Goal: Task Accomplishment & Management: Complete application form

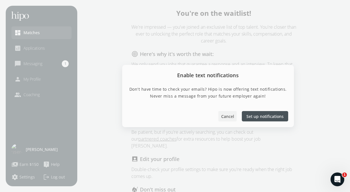
click at [228, 116] on span "Cancel" at bounding box center [227, 116] width 13 height 6
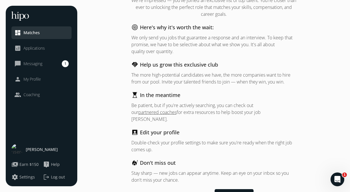
scroll to position [33, 0]
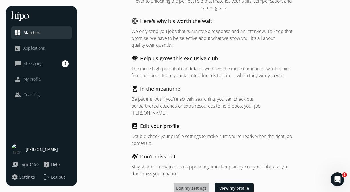
click at [190, 185] on span "Edit my settings" at bounding box center [191, 188] width 31 height 6
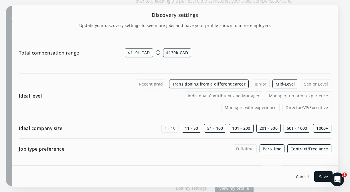
scroll to position [66, 0]
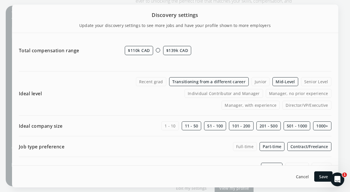
click at [232, 79] on label "Transitioning from a different career" at bounding box center [209, 81] width 80 height 9
click at [0, 0] on input "Transitioning from a different career" at bounding box center [0, 0] width 0 height 0
click at [244, 145] on label "Full-time" at bounding box center [245, 146] width 24 height 9
click at [0, 0] on input "Full-time" at bounding box center [0, 0] width 0 height 0
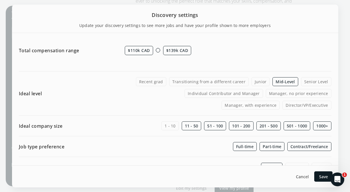
click at [263, 145] on label "Part-time" at bounding box center [272, 146] width 25 height 9
click at [0, 0] on input "Part-time" at bounding box center [0, 0] width 0 height 0
click at [295, 145] on label "Contract/Freelance" at bounding box center [309, 146] width 44 height 9
click at [0, 0] on input "Contract/Freelance" at bounding box center [0, 0] width 0 height 0
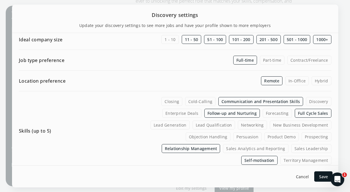
scroll to position [153, 0]
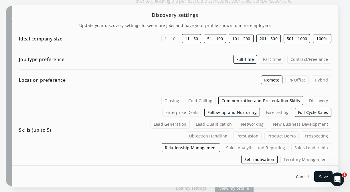
click at [320, 80] on label "Hybrid" at bounding box center [322, 79] width 20 height 9
click at [0, 0] on input "Hybrid" at bounding box center [0, 0] width 0 height 0
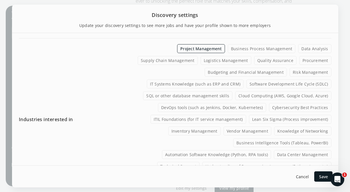
scroll to position [287, 0]
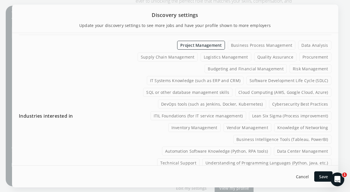
click at [183, 52] on label "Supply Chain Management" at bounding box center [168, 56] width 60 height 9
click at [0, 0] on input "Supply Chain Management" at bounding box center [0, 0] width 0 height 0
drag, startPoint x: 274, startPoint y: 102, endPoint x: 277, endPoint y: 102, distance: 3.2
click at [274, 111] on label "Lean Six Sigma (Process improvement)" at bounding box center [290, 115] width 82 height 9
click at [0, 0] on input "Lean Six Sigma (Process improvement)" at bounding box center [0, 0] width 0 height 0
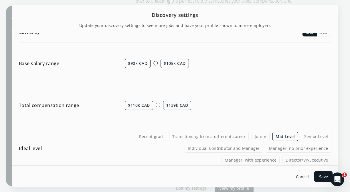
scroll to position [12, 0]
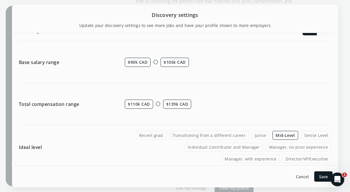
click at [142, 62] on span "$90k CAD" at bounding box center [138, 62] width 26 height 9
click at [141, 62] on span "$90k CAD" at bounding box center [138, 62] width 26 height 9
click at [155, 61] on div at bounding box center [155, 62] width 4 height 4
click at [137, 62] on span "$90k CAD" at bounding box center [138, 62] width 26 height 9
drag, startPoint x: 137, startPoint y: 62, endPoint x: 119, endPoint y: 62, distance: 18.3
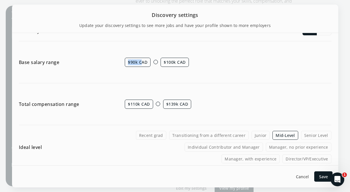
click at [119, 62] on div "Base salary range $90k CAD $100k CAD" at bounding box center [175, 62] width 313 height 30
click at [128, 61] on span "$90k CAD" at bounding box center [138, 62] width 26 height 9
click at [131, 61] on span "$90k CAD" at bounding box center [138, 62] width 26 height 9
drag, startPoint x: 125, startPoint y: 63, endPoint x: 116, endPoint y: 63, distance: 9.7
click at [116, 63] on div "Base salary range $90k CAD $100k CAD" at bounding box center [175, 62] width 313 height 30
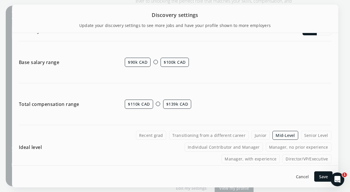
drag, startPoint x: 110, startPoint y: 83, endPoint x: 103, endPoint y: 82, distance: 7.0
click at [103, 82] on div "Base salary range $90k CAD $100k CAD" at bounding box center [175, 65] width 313 height 36
click at [155, 62] on div at bounding box center [155, 62] width 4 height 4
drag, startPoint x: 155, startPoint y: 62, endPoint x: 172, endPoint y: 63, distance: 17.2
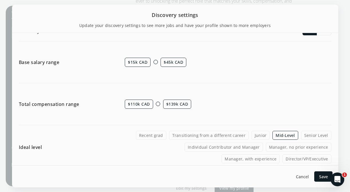
click at [172, 63] on div "$15k CAD $45k CAD" at bounding box center [228, 62] width 206 height 30
click at [159, 61] on div at bounding box center [158, 62] width 4 height 4
click at [153, 63] on div "$145k CAD $175k CAD" at bounding box center [228, 62] width 206 height 30
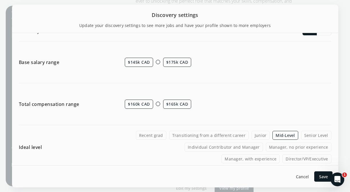
click at [159, 60] on div at bounding box center [158, 62] width 4 height 4
click at [158, 60] on div at bounding box center [158, 62] width 4 height 4
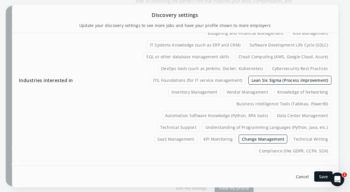
scroll to position [476, 0]
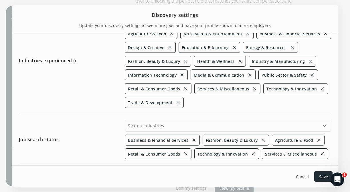
click at [322, 172] on div at bounding box center [323, 176] width 18 height 10
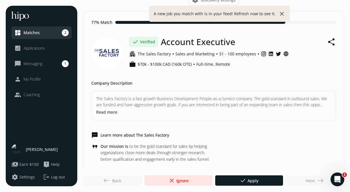
scroll to position [0, 0]
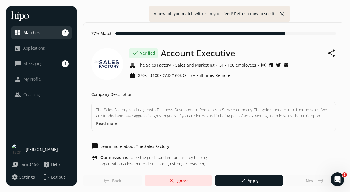
click at [312, 178] on div "Next east" at bounding box center [315, 180] width 59 height 10
click at [183, 178] on span "close Ignore" at bounding box center [178, 180] width 20 height 7
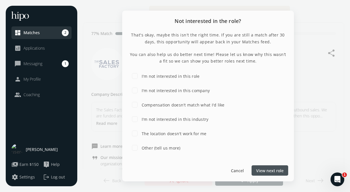
click at [171, 76] on label "I'm not interested in this role" at bounding box center [170, 76] width 59 height 6
click at [141, 76] on input "I'm not interested in this role" at bounding box center [134, 75] width 11 height 11
checkbox input "true"
click at [260, 169] on span "Submit feedback" at bounding box center [267, 170] width 33 height 6
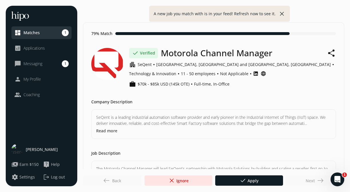
click at [39, 78] on span "My Profile" at bounding box center [31, 79] width 17 height 6
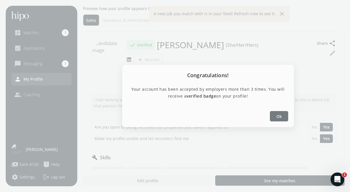
click at [276, 114] on div at bounding box center [279, 116] width 18 height 10
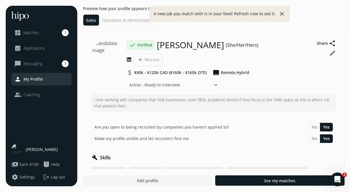
click at [281, 12] on button "close" at bounding box center [282, 13] width 7 height 7
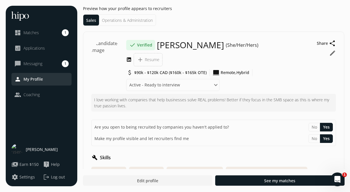
click at [49, 31] on link "dashboard Matches 1" at bounding box center [41, 32] width 54 height 7
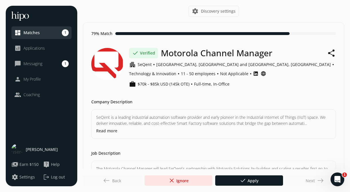
click at [25, 78] on span "My Profile" at bounding box center [31, 79] width 17 height 6
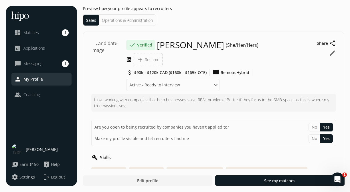
click at [332, 52] on button "edit" at bounding box center [332, 53] width 7 height 7
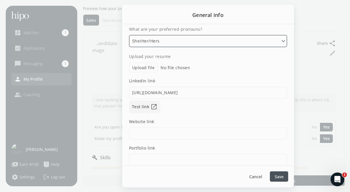
click at [281, 39] on select "Please select an option He/Him/His She/Her/Hers They/Them/Theirs Ze/Zir/Zirs or…" at bounding box center [208, 41] width 158 height 12
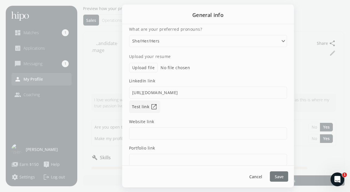
click at [276, 174] on span "Save" at bounding box center [279, 176] width 9 height 6
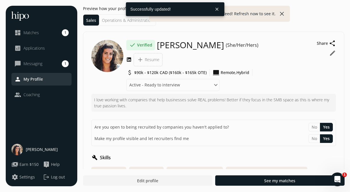
click at [33, 48] on span "Applications" at bounding box center [33, 48] width 21 height 6
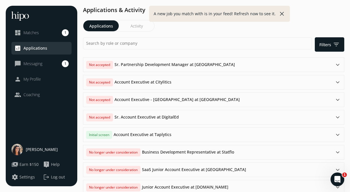
click at [279, 13] on button "close" at bounding box center [282, 13] width 7 height 7
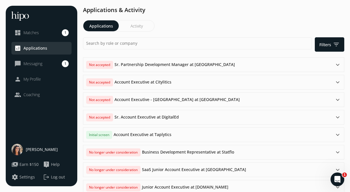
click at [58, 34] on link "dashboard Matches 1" at bounding box center [41, 32] width 54 height 7
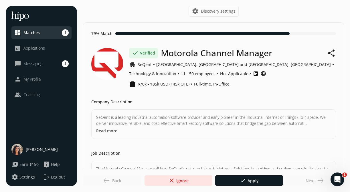
click at [200, 10] on button "settings Discovery settings" at bounding box center [214, 11] width 50 height 11
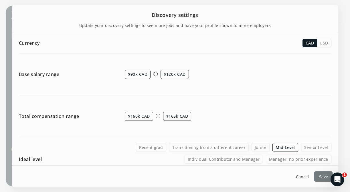
click at [323, 176] on span "Save" at bounding box center [323, 176] width 9 height 6
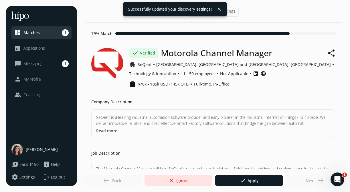
click at [30, 79] on span "My Profile" at bounding box center [31, 79] width 17 height 6
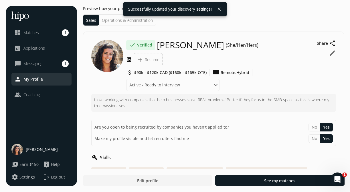
click at [122, 21] on li "Operations & Administration" at bounding box center [127, 20] width 57 height 11
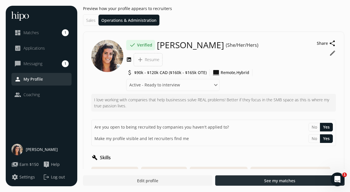
click at [239, 184] on div at bounding box center [279, 180] width 129 height 10
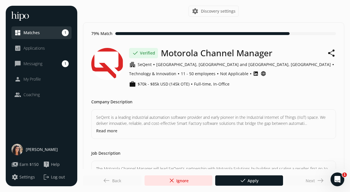
click at [24, 180] on button "settings Settings" at bounding box center [22, 176] width 23 height 7
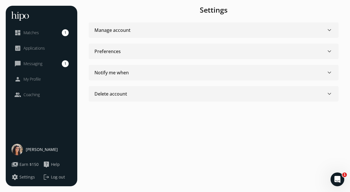
click at [169, 47] on section "Preferences keyboard_arrow_down Show Show contact info to employers you've appl…" at bounding box center [214, 51] width 250 height 15
click at [330, 28] on span "keyboard_arrow_down" at bounding box center [329, 30] width 7 height 7
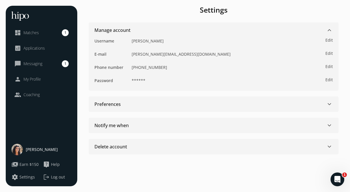
click at [330, 28] on span "keyboard_arrow_down" at bounding box center [329, 30] width 7 height 7
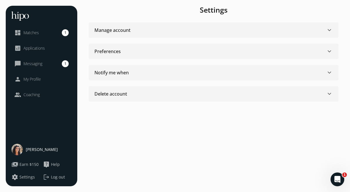
click at [329, 49] on span "keyboard_arrow_down" at bounding box center [329, 51] width 7 height 7
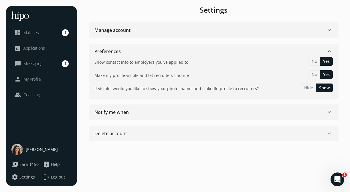
click at [320, 101] on div "Change name New first name New last name Cancel Done Change email New email add…" at bounding box center [213, 96] width 261 height 180
click at [327, 109] on span "keyboard_arrow_down" at bounding box center [329, 112] width 7 height 7
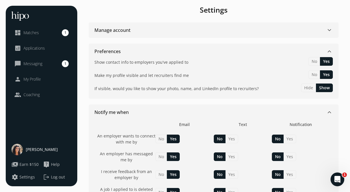
click at [327, 109] on span "keyboard_arrow_down" at bounding box center [329, 112] width 7 height 7
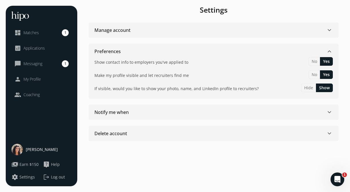
click at [30, 81] on span "My Profile" at bounding box center [31, 79] width 17 height 6
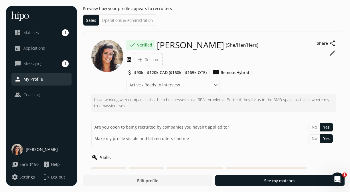
click at [332, 52] on button "edit" at bounding box center [332, 53] width 7 height 7
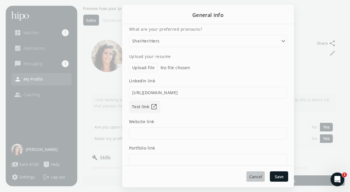
click at [255, 175] on span "Cancel" at bounding box center [255, 176] width 13 height 6
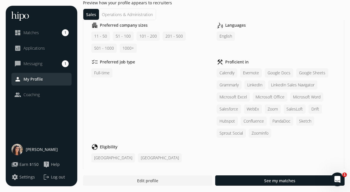
scroll to position [212, 0]
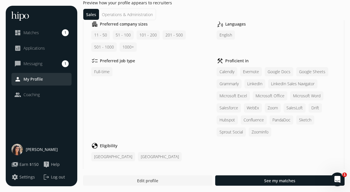
click at [141, 177] on span "Edit profile" at bounding box center [147, 180] width 21 height 6
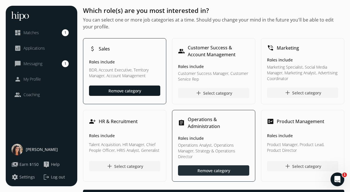
click at [213, 167] on div "Remove category" at bounding box center [214, 170] width 33 height 6
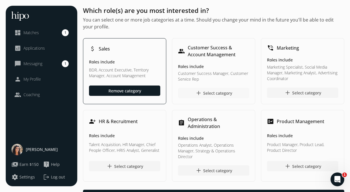
click at [216, 94] on div "add Select category" at bounding box center [213, 92] width 37 height 7
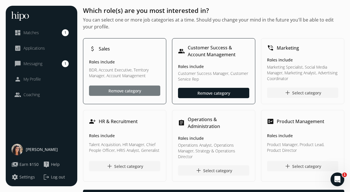
click at [129, 90] on div "Remove category" at bounding box center [125, 91] width 33 height 6
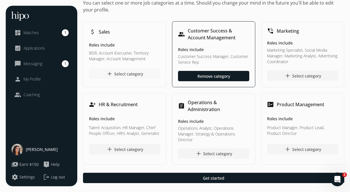
scroll to position [18, 0]
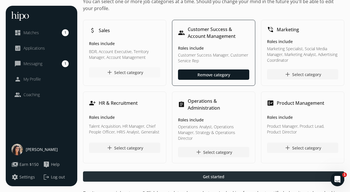
click at [188, 173] on div at bounding box center [213, 176] width 261 height 10
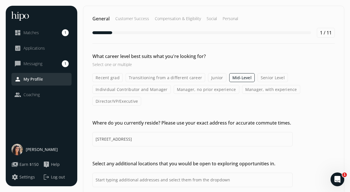
click at [168, 74] on label "Transitioning from a different career" at bounding box center [166, 77] width 80 height 9
click at [0, 0] on input "Transitioning from a different career" at bounding box center [0, 0] width 0 height 0
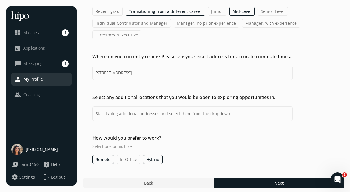
scroll to position [68, 0]
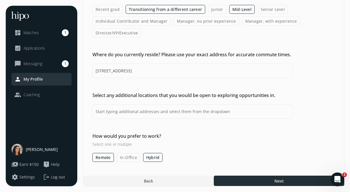
click at [255, 180] on div at bounding box center [279, 180] width 131 height 10
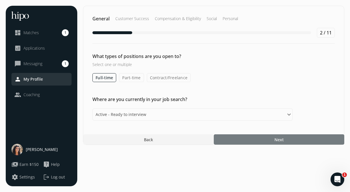
click at [250, 139] on div at bounding box center [279, 139] width 131 height 10
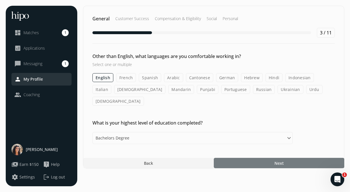
click at [246, 157] on div at bounding box center [279, 162] width 131 height 10
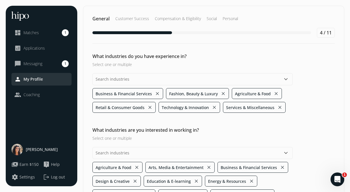
click at [286, 80] on button "keyboard_arrow_down" at bounding box center [286, 79] width 7 height 7
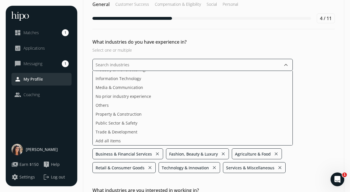
scroll to position [15, 0]
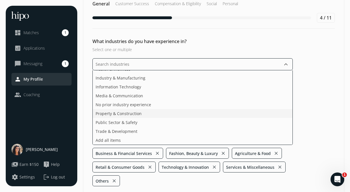
click at [200, 105] on ul "Arts, Media & Entertainment Design & Creative Ecommerce & Direct-to-Consumer Ed…" at bounding box center [192, 107] width 200 height 74
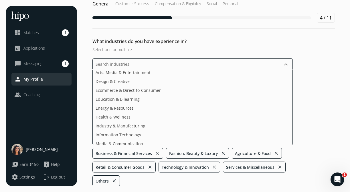
scroll to position [0, 0]
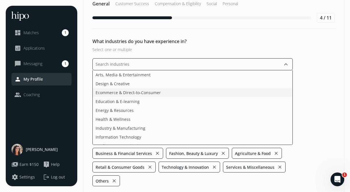
click at [155, 92] on li "Ecommerce & Direct-to-Consumer" at bounding box center [193, 92] width 200 height 9
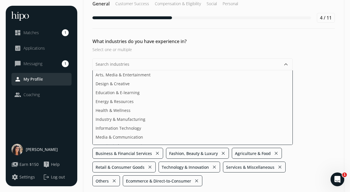
click at [316, 65] on div "What industries do you have experience in? Select one or multiple keyboard_arro…" at bounding box center [213, 112] width 261 height 148
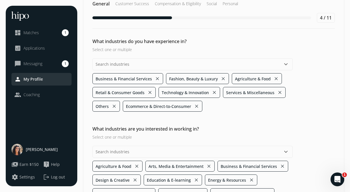
click at [222, 77] on button "close" at bounding box center [223, 78] width 5 height 8
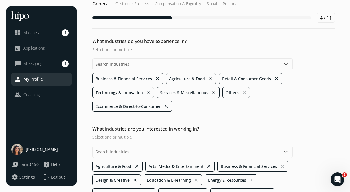
click at [208, 78] on button "close" at bounding box center [210, 78] width 5 height 8
click at [221, 77] on button "close" at bounding box center [223, 78] width 5 height 8
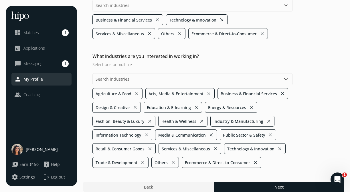
scroll to position [80, 0]
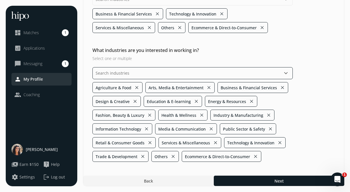
click at [197, 71] on input "text" at bounding box center [192, 73] width 200 height 12
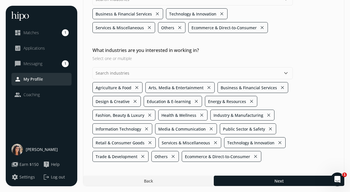
click at [318, 68] on div "What industries are you interested in working in? Select one or multiple keyboa…" at bounding box center [213, 104] width 261 height 115
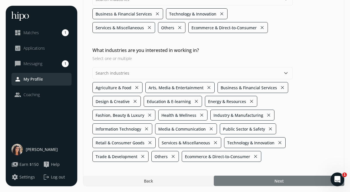
click at [253, 177] on div at bounding box center [279, 180] width 131 height 10
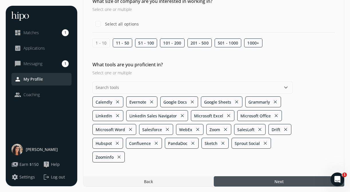
scroll to position [56, 0]
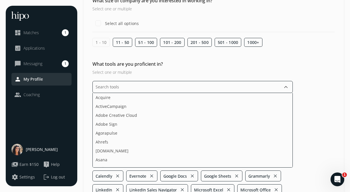
click at [205, 88] on input "text" at bounding box center [192, 87] width 200 height 12
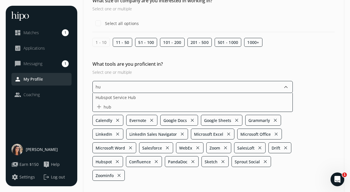
type input "h"
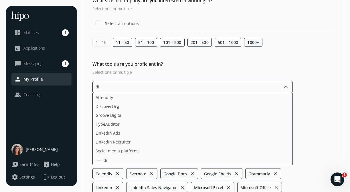
type input "d"
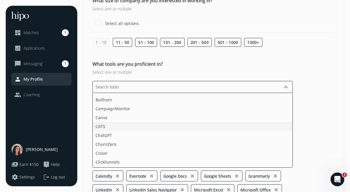
scroll to position [135, 0]
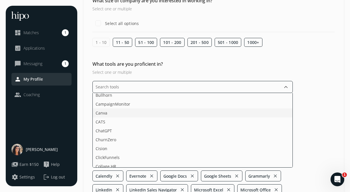
click at [107, 111] on li "Canva" at bounding box center [193, 112] width 200 height 9
click at [112, 120] on li "Figma" at bounding box center [193, 119] width 200 height 9
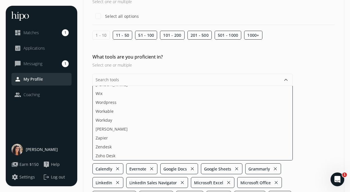
scroll to position [56, 0]
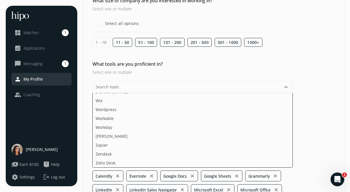
click at [308, 99] on div "What tools are you proficient in? Select one or multiple keyboard_arrow_down Ac…" at bounding box center [213, 148] width 261 height 176
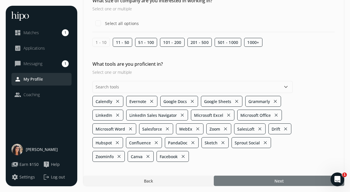
click at [259, 179] on div at bounding box center [279, 180] width 131 height 10
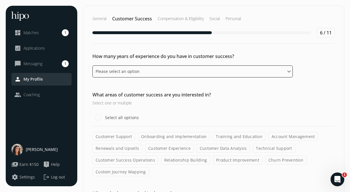
click at [222, 70] on select "Please select an option 0 - 1 years 2 - 3 years 4 - 5 years 6 - 8 years 9+ years" at bounding box center [192, 71] width 200 height 12
select select "zero_one_years"
click at [92, 65] on select "Please select an option 0 - 1 years 2 - 3 years 4 - 5 years 6 - 8 years 9+ years" at bounding box center [192, 71] width 200 height 12
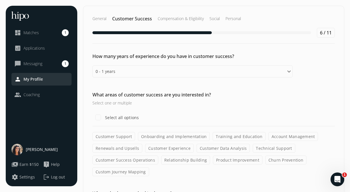
click at [157, 137] on label "Onboarding and Implementation" at bounding box center [174, 136] width 72 height 9
click at [0, 0] on input "Onboarding and Implementation" at bounding box center [0, 0] width 0 height 0
click at [180, 150] on label "Customer Experience" at bounding box center [169, 147] width 49 height 9
click at [0, 0] on input "Customer Experience" at bounding box center [0, 0] width 0 height 0
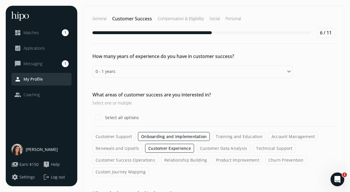
click at [141, 162] on label "Customer Success Operations" at bounding box center [125, 159] width 66 height 9
click at [0, 0] on input "Customer Success Operations" at bounding box center [0, 0] width 0 height 0
click at [133, 170] on label "Custom Journey Mapping" at bounding box center [120, 171] width 57 height 9
click at [0, 0] on input "Custom Journey Mapping" at bounding box center [0, 0] width 0 height 0
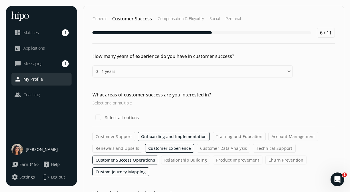
click at [237, 159] on label "Product Improvement" at bounding box center [238, 159] width 50 height 9
click at [0, 0] on input "Product Improvement" at bounding box center [0, 0] width 0 height 0
click at [277, 158] on label "Churn Prevention" at bounding box center [286, 159] width 41 height 9
click at [0, 0] on input "Churn Prevention" at bounding box center [0, 0] width 0 height 0
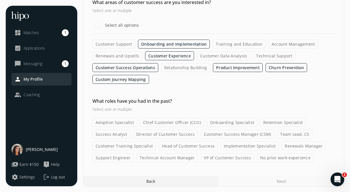
scroll to position [92, 0]
click at [265, 157] on label "No prior work experience" at bounding box center [285, 157] width 57 height 9
click at [0, 0] on input "No prior work experience" at bounding box center [0, 0] width 0 height 0
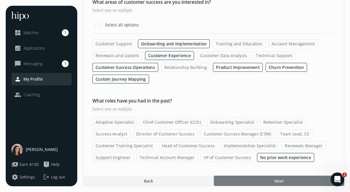
click at [250, 181] on div at bounding box center [279, 180] width 131 height 10
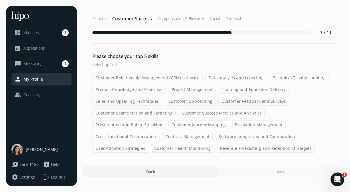
click at [160, 80] on label "Customer Relationship Management (CRM) software" at bounding box center [147, 77] width 110 height 9
click at [0, 0] on input "Customer Relationship Management (CRM) software" at bounding box center [0, 0] width 0 height 0
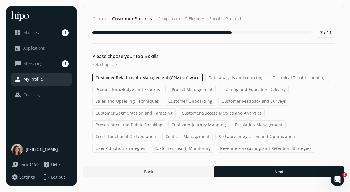
click at [174, 101] on label "Customer Onboarding" at bounding box center [190, 100] width 51 height 9
click at [0, 0] on input "Customer Onboarding" at bounding box center [0, 0] width 0 height 0
click at [145, 100] on label "Sales and Upselling Techniques" at bounding box center [127, 100] width 70 height 9
click at [0, 0] on input "Sales and Upselling Techniques" at bounding box center [0, 0] width 0 height 0
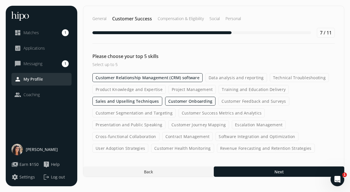
click at [168, 124] on label "Customer Journey Mapping" at bounding box center [198, 124] width 61 height 9
click at [0, 0] on input "Customer Journey Mapping" at bounding box center [0, 0] width 0 height 0
click at [159, 132] on label "Cross-functional Collaboration" at bounding box center [125, 136] width 67 height 9
click at [0, 0] on input "Cross-functional Collaboration" at bounding box center [0, 0] width 0 height 0
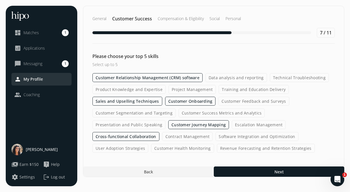
click at [148, 143] on label "User Adoption Strategies" at bounding box center [120, 147] width 56 height 9
click at [0, 0] on input "User Adoption Strategies" at bounding box center [0, 0] width 0 height 0
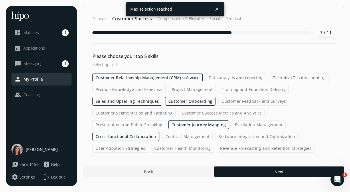
click at [189, 75] on label "Customer Relationship Management (CRM) software" at bounding box center [147, 77] width 110 height 9
click at [0, 0] on input "Customer Relationship Management (CRM) software" at bounding box center [0, 0] width 0 height 0
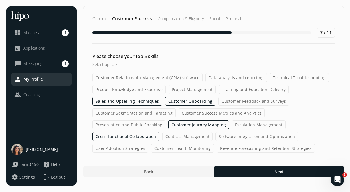
click at [148, 143] on label "User Adoption Strategies" at bounding box center [120, 147] width 56 height 9
click at [0, 0] on input "User Adoption Strategies" at bounding box center [0, 0] width 0 height 0
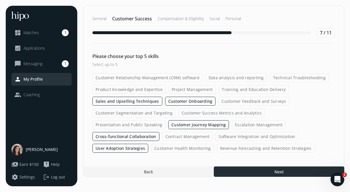
click at [247, 169] on div at bounding box center [279, 171] width 131 height 10
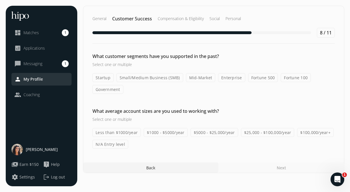
click at [135, 77] on label "Small/Medium Business (SMB)" at bounding box center [150, 77] width 67 height 9
click at [0, 0] on input "Small/Medium Business (SMB)" at bounding box center [0, 0] width 0 height 0
click at [202, 76] on label "Mid-Market" at bounding box center [200, 77] width 29 height 9
click at [0, 0] on input "Mid-Market" at bounding box center [0, 0] width 0 height 0
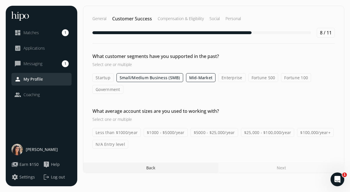
click at [117, 146] on label "N/A Entry level" at bounding box center [110, 143] width 36 height 9
click at [0, 0] on input "N/A Entry level" at bounding box center [0, 0] width 0 height 0
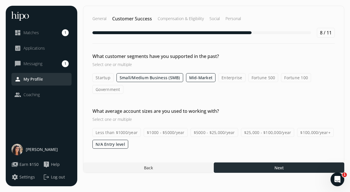
click at [255, 165] on div at bounding box center [279, 167] width 131 height 10
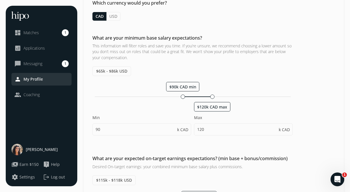
scroll to position [54, 0]
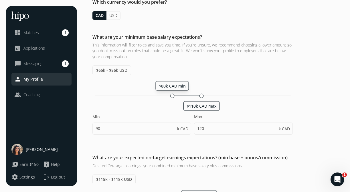
drag, startPoint x: 183, startPoint y: 95, endPoint x: 172, endPoint y: 96, distance: 11.3
click at [172, 96] on div at bounding box center [172, 95] width 4 height 4
type input "80"
type input "110"
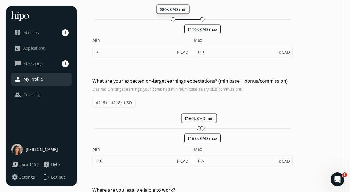
scroll to position [131, 0]
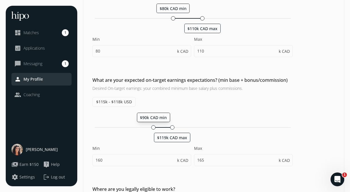
drag, startPoint x: 199, startPoint y: 127, endPoint x: 153, endPoint y: 128, distance: 46.1
click at [153, 128] on div at bounding box center [153, 127] width 4 height 4
type input "90"
type input "119"
click at [175, 125] on div at bounding box center [176, 127] width 4 height 4
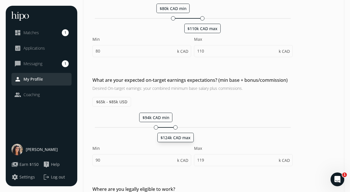
type input "94"
type input "124"
click at [153, 127] on div at bounding box center [153, 127] width 4 height 4
type input "90"
type input "120"
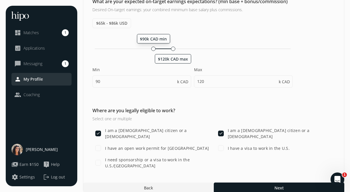
scroll to position [216, 0]
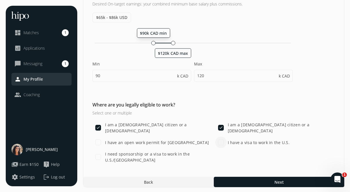
click at [220, 140] on input "I have a visa to work in the U.S." at bounding box center [220, 141] width 11 height 11
click at [218, 143] on input "I have a visa to work in the U.S." at bounding box center [220, 141] width 11 height 11
checkbox input "false"
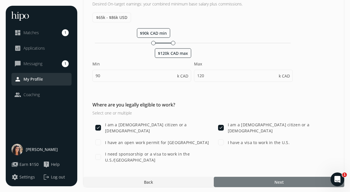
click at [235, 180] on div at bounding box center [279, 181] width 131 height 10
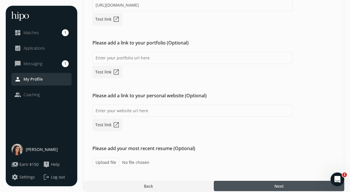
scroll to position [120, 0]
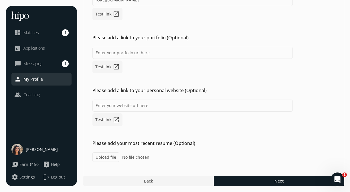
click at [110, 156] on label "Upload file" at bounding box center [105, 156] width 27 height 9
type input "C:\fakepath\[PERSON_NAME] Resume .pdf"
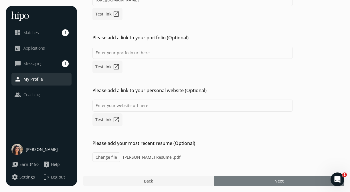
click at [261, 182] on div at bounding box center [279, 180] width 131 height 10
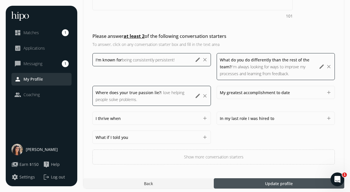
scroll to position [204, 0]
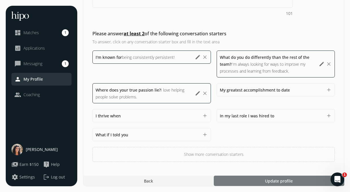
click at [240, 178] on div at bounding box center [279, 180] width 131 height 10
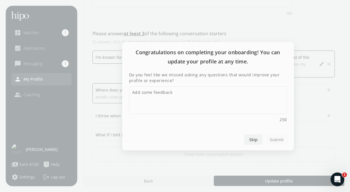
click at [253, 139] on span "Skip" at bounding box center [253, 139] width 8 height 6
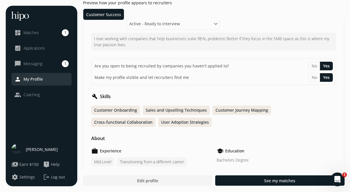
scroll to position [58, 0]
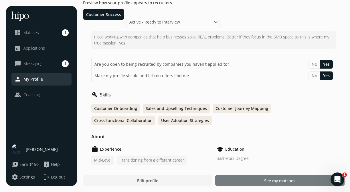
click at [245, 181] on div at bounding box center [279, 180] width 129 height 10
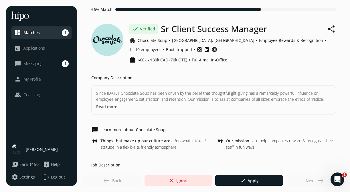
scroll to position [25, 0]
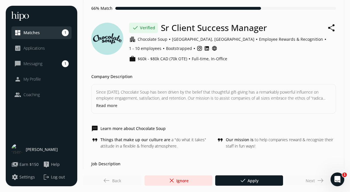
click at [109, 104] on button "Read more" at bounding box center [106, 105] width 21 height 6
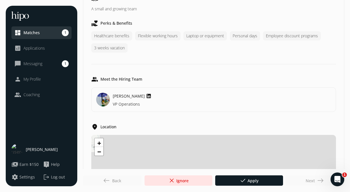
scroll to position [436, 0]
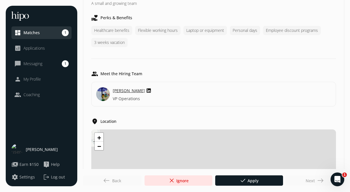
click at [127, 90] on span "[PERSON_NAME]" at bounding box center [129, 90] width 32 height 6
click at [180, 179] on span "close Ignore" at bounding box center [178, 180] width 20 height 7
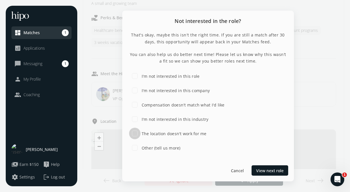
click at [135, 134] on input "The location doesn't work for me" at bounding box center [134, 132] width 11 height 11
checkbox input "true"
click at [257, 168] on span "Submit feedback" at bounding box center [267, 170] width 33 height 6
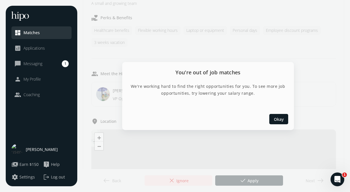
scroll to position [0, 0]
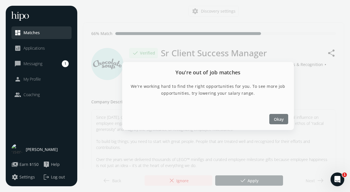
click at [277, 119] on span "Okay" at bounding box center [279, 119] width 10 height 6
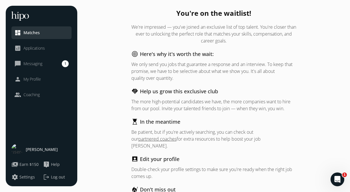
click at [50, 66] on link "chat_bubble_outline Messaging 1" at bounding box center [41, 63] width 54 height 7
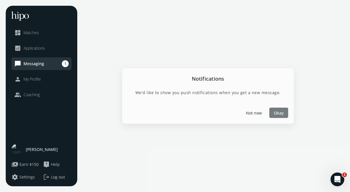
click at [275, 113] on span "Okay" at bounding box center [279, 113] width 10 height 6
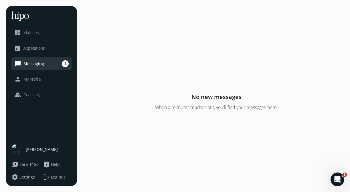
click at [36, 94] on span "Coaching" at bounding box center [31, 95] width 16 height 6
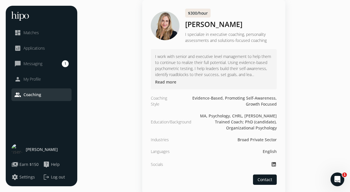
scroll to position [1361, 0]
